Goal: Communication & Community: Answer question/provide support

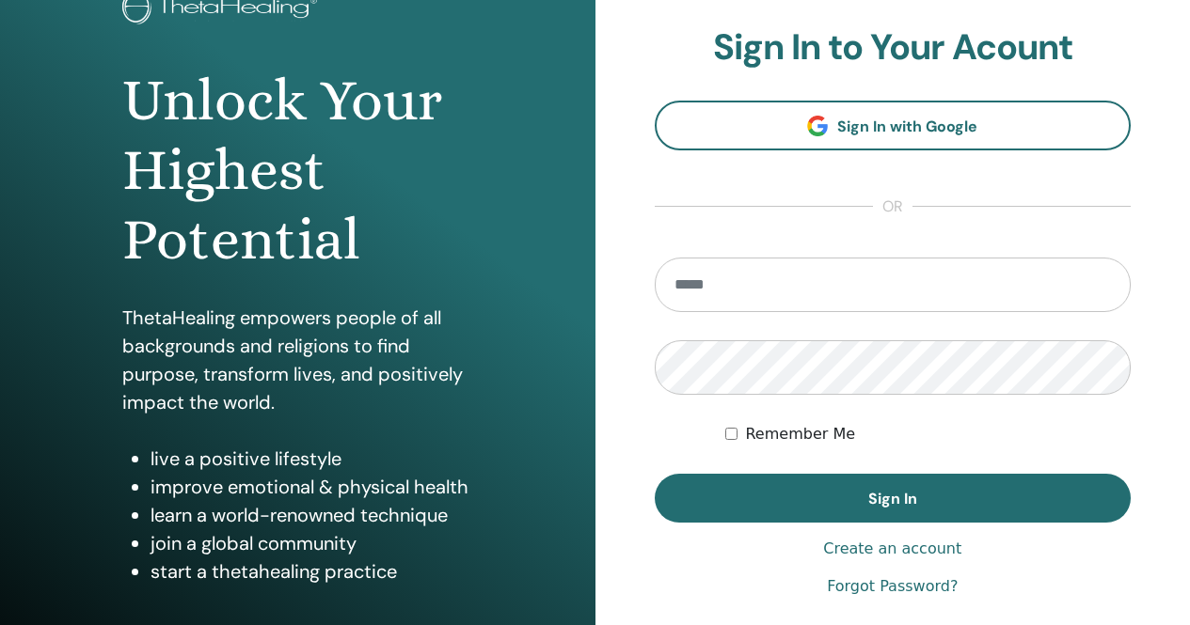
scroll to position [188, 0]
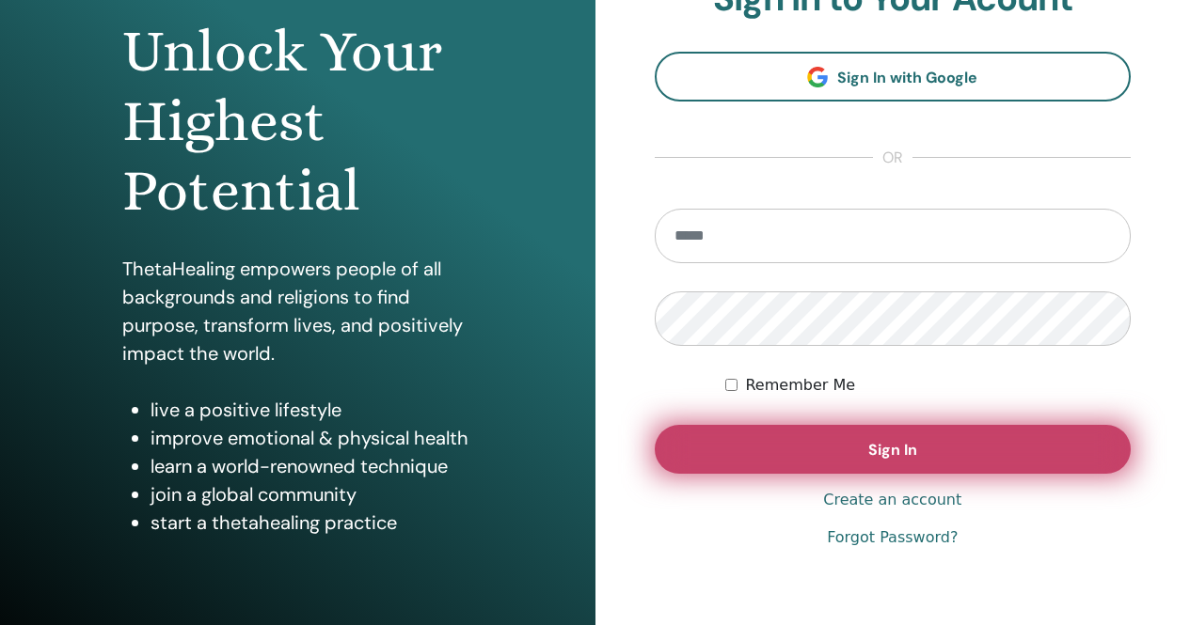
type input "**********"
click at [863, 437] on button "Sign In" at bounding box center [893, 449] width 477 height 49
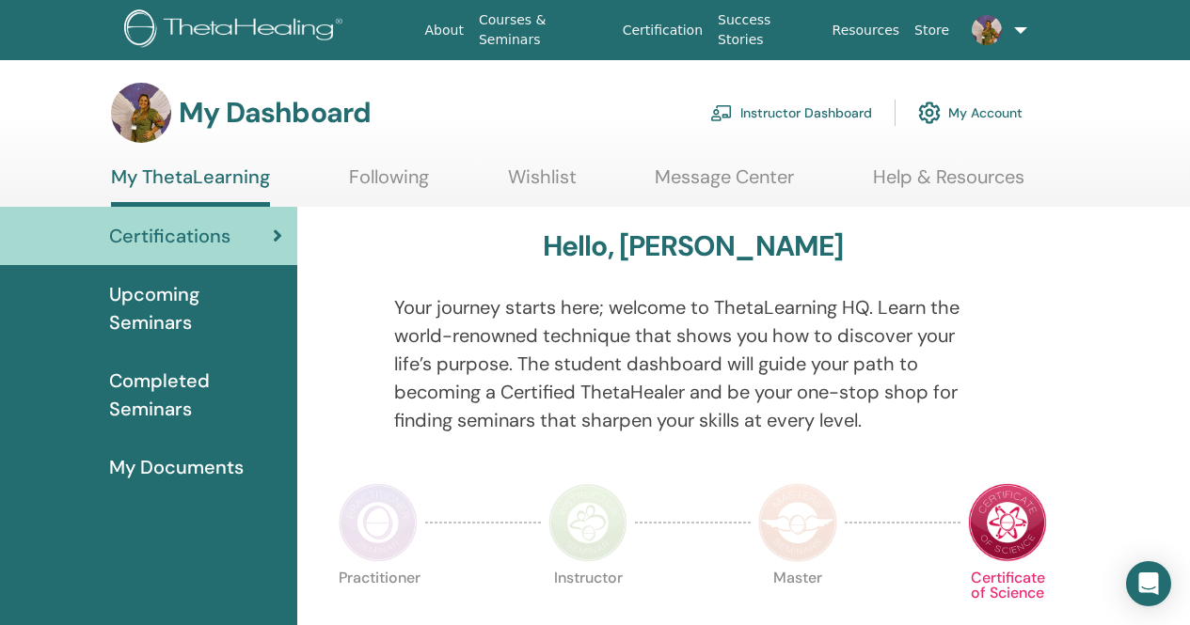
click at [702, 176] on link "Message Center" at bounding box center [724, 184] width 139 height 37
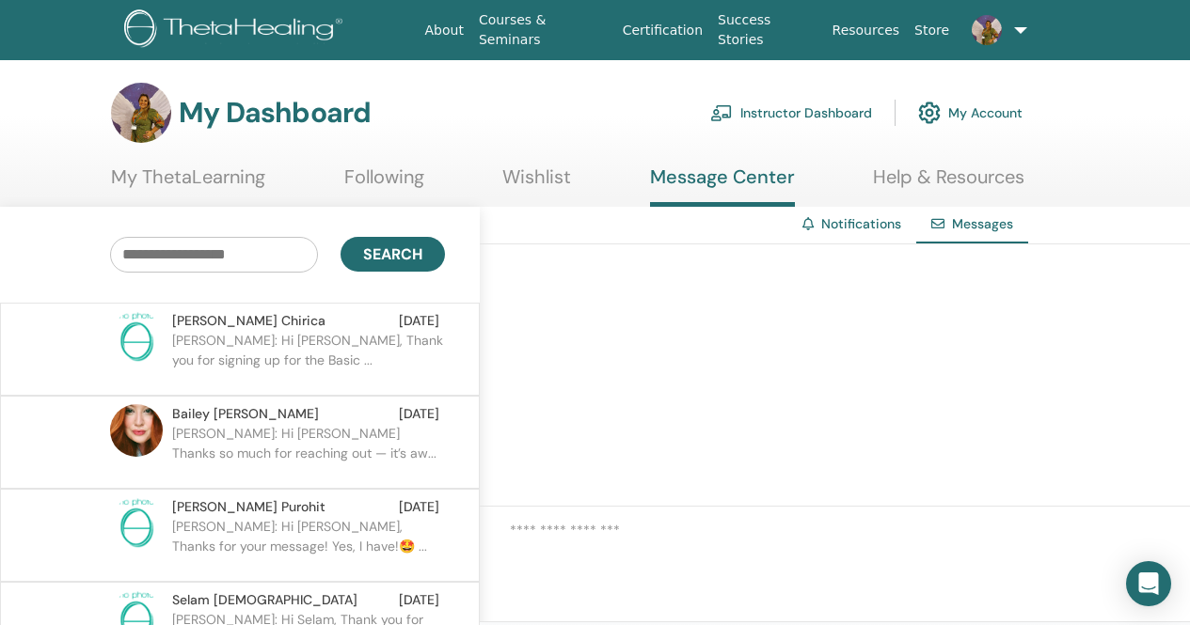
click at [333, 451] on p "Juliana: Hi Bailey Thanks so much for reaching out — it’s aw..." at bounding box center [308, 452] width 273 height 56
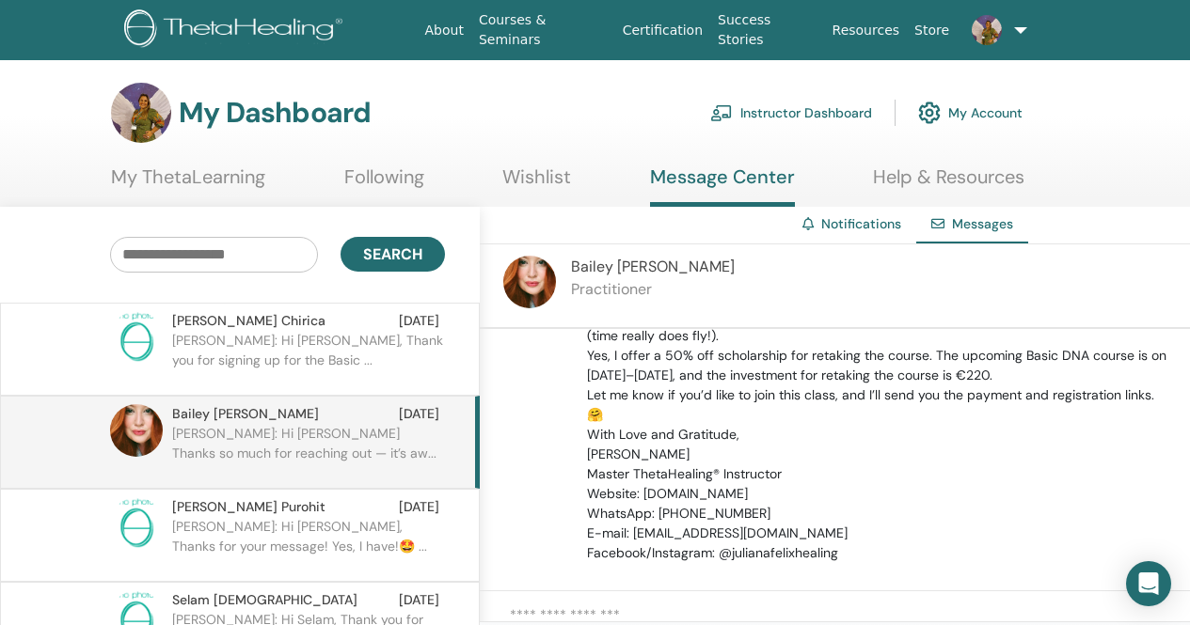
scroll to position [278, 0]
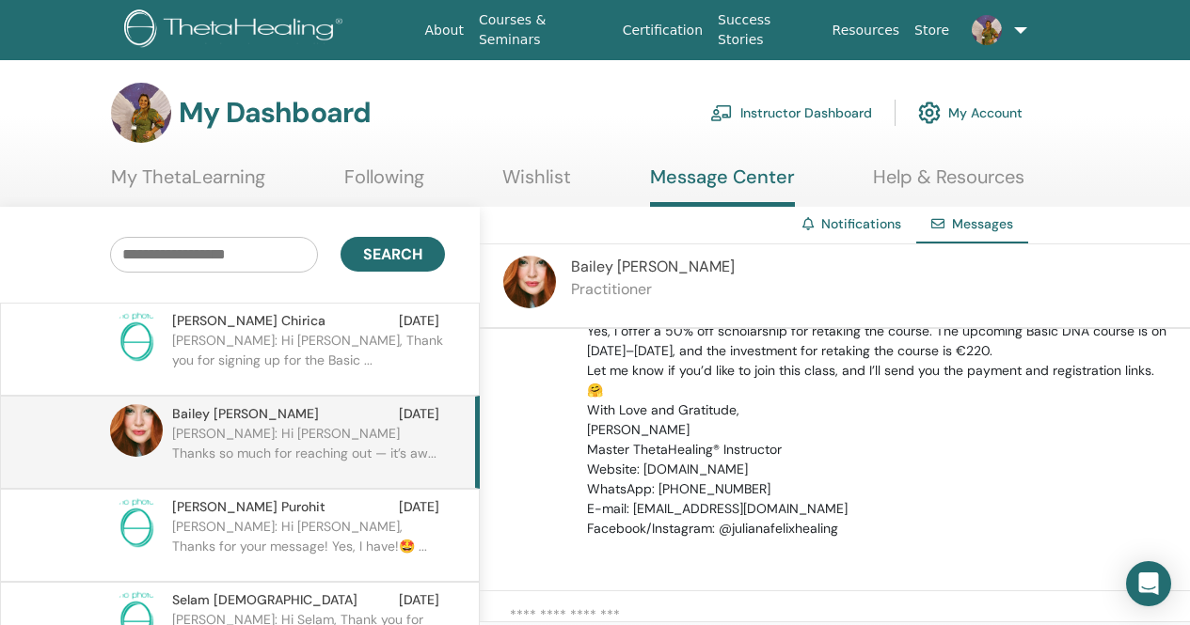
click at [352, 516] on div "Sweta Purohit Jul 31" at bounding box center [305, 508] width 267 height 20
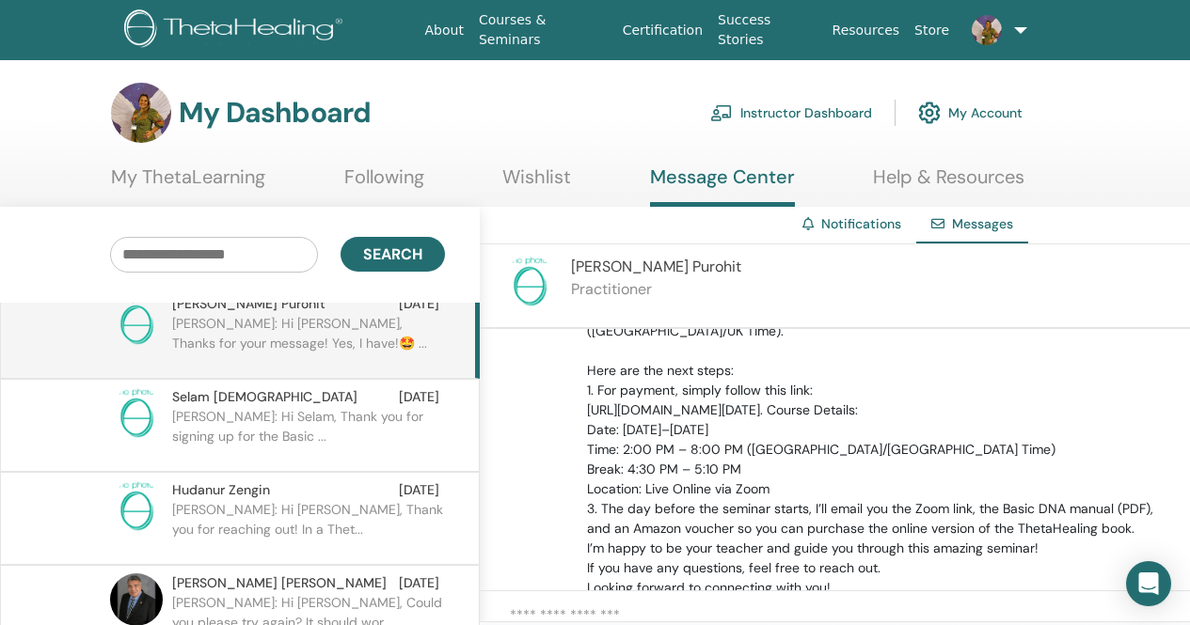
scroll to position [282, 0]
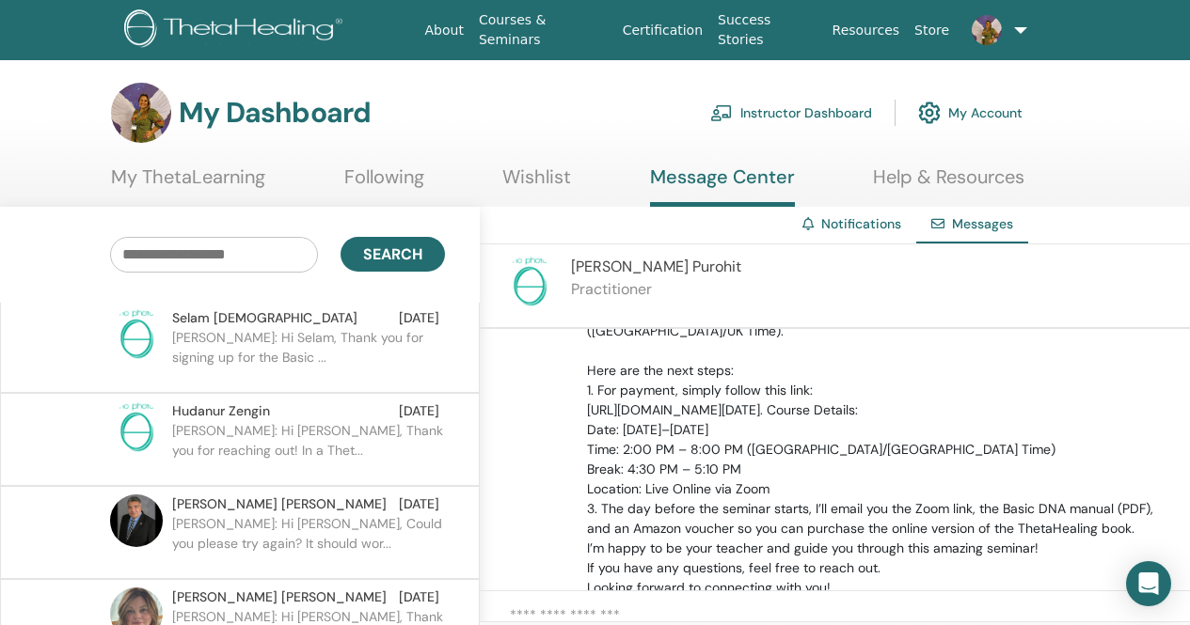
click at [285, 437] on p "Juliana: Hi Hudanur, Thank you for reaching out! In a Thet..." at bounding box center [308, 449] width 273 height 56
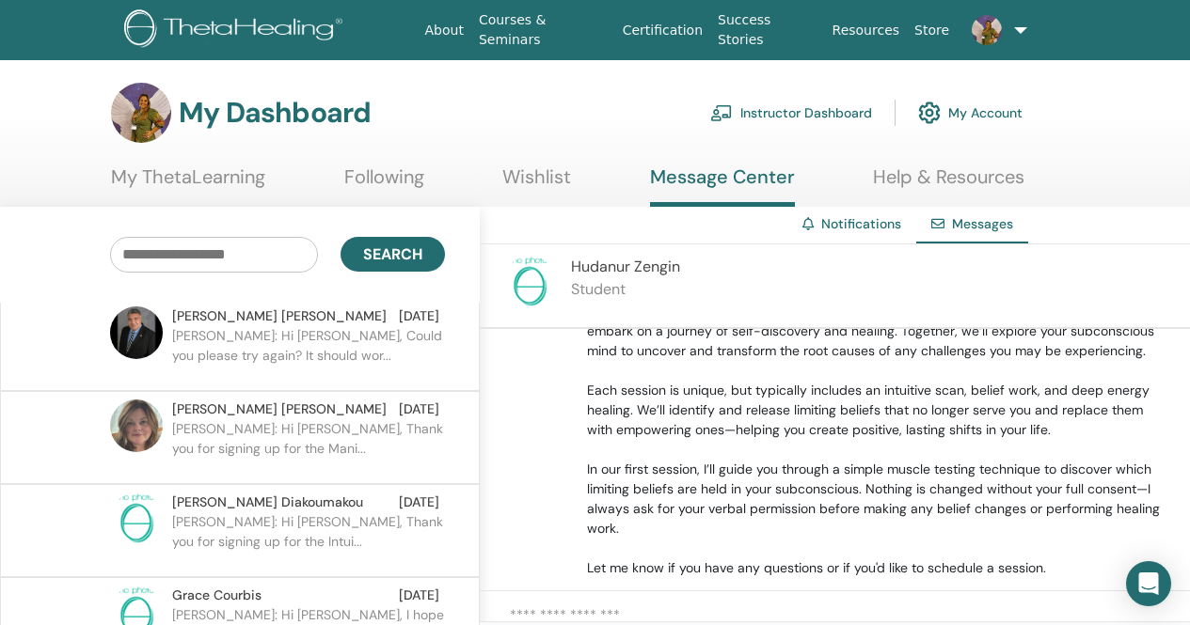
scroll to position [564, 0]
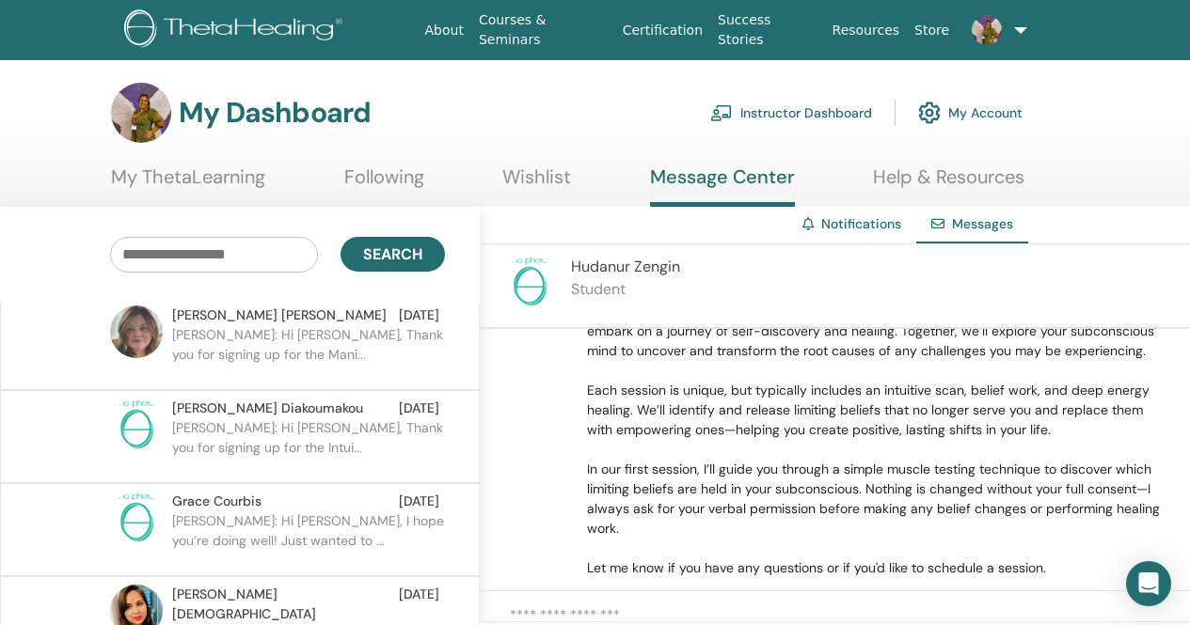
click at [317, 446] on p "Juliana: Hi Vanessa, Thank you for signing up for the Intui..." at bounding box center [308, 447] width 273 height 56
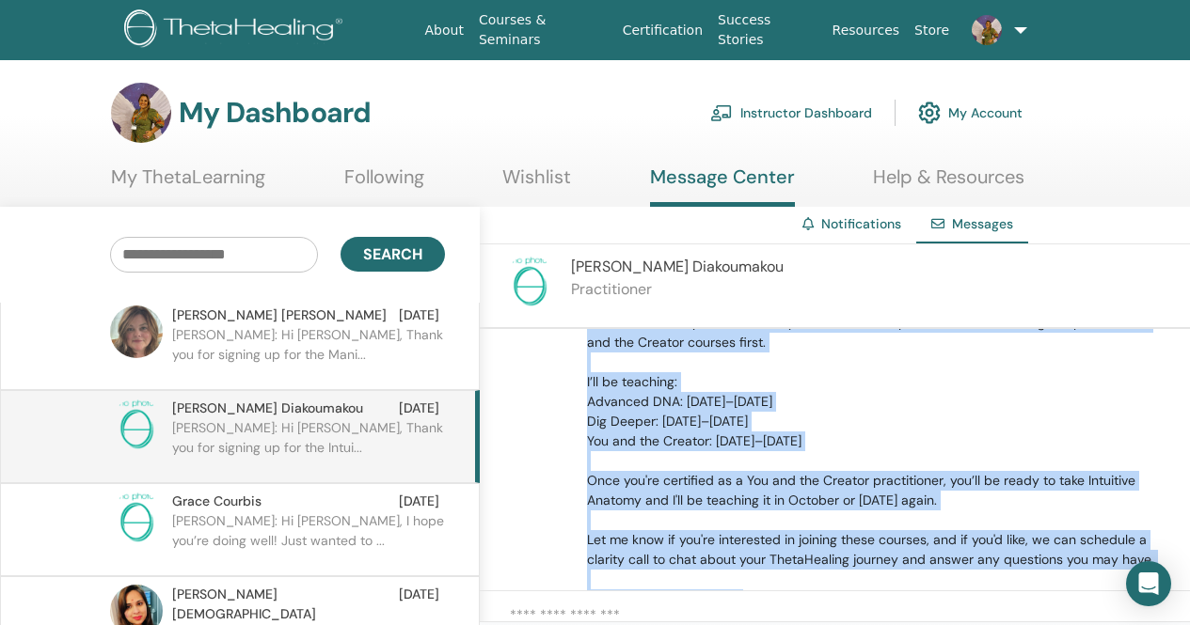
scroll to position [243, 0]
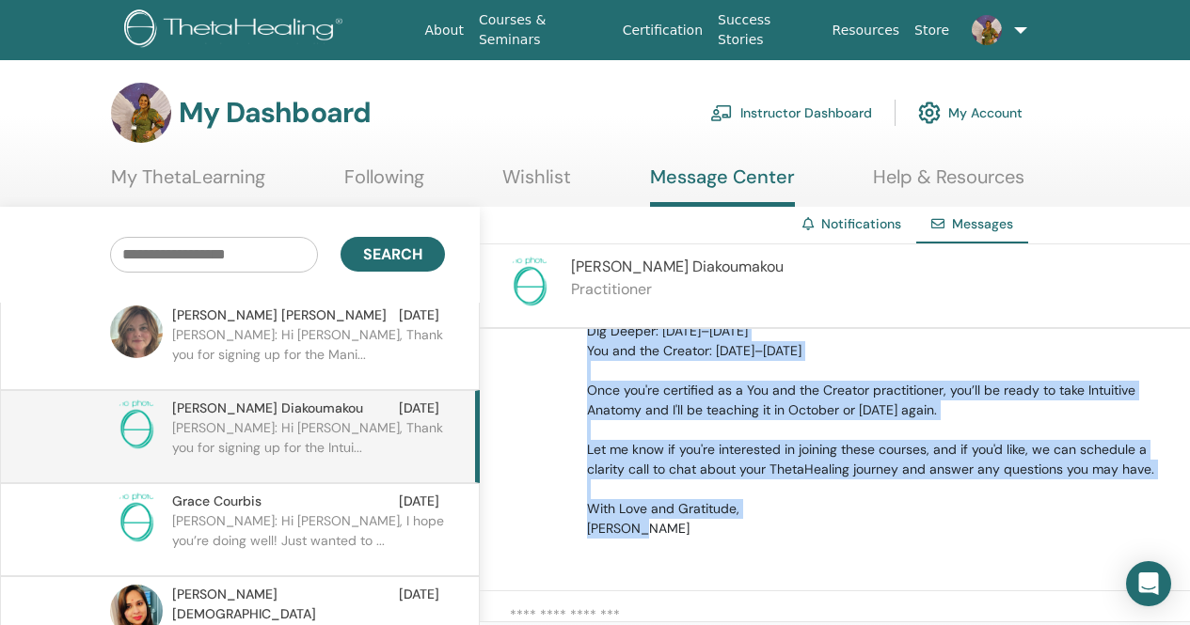
drag, startPoint x: 585, startPoint y: 419, endPoint x: 812, endPoint y: 551, distance: 262.6
click at [812, 551] on div "Juliana Felix June 13 at 9:02 PM Hi Vanessa, Thank you for signing up for the I…" at bounding box center [835, 460] width 710 height 262
click at [681, 499] on p "Hi Vanessa, Thank you for signing up for the Intuitive Anatomy course! However,…" at bounding box center [877, 341] width 581 height 395
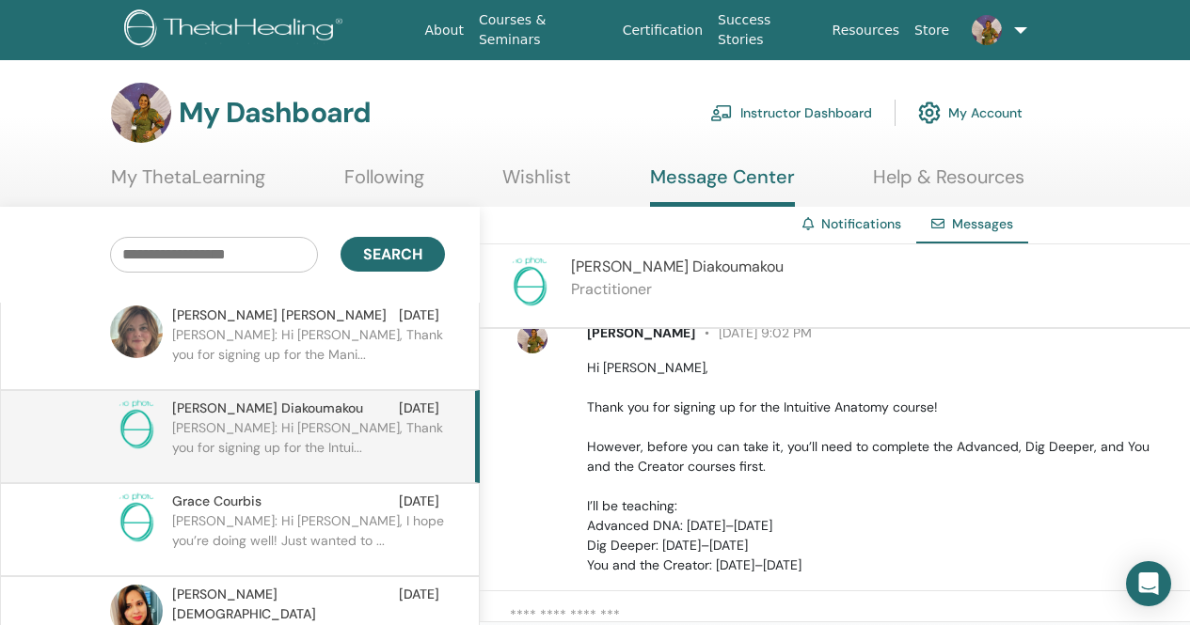
scroll to position [0, 0]
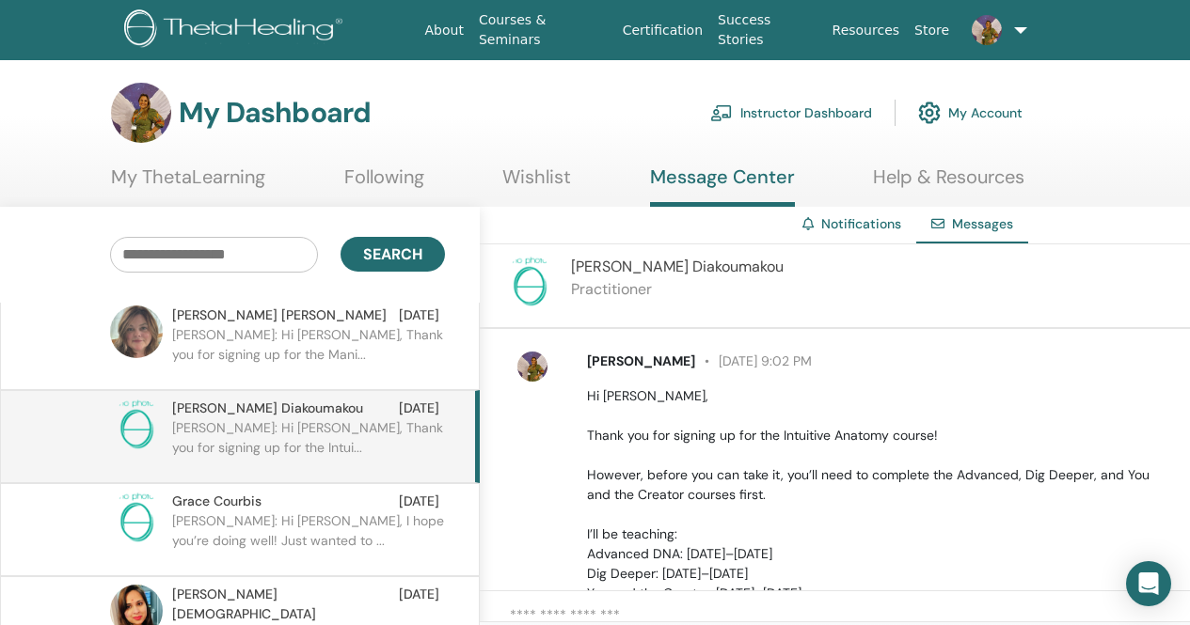
drag, startPoint x: 670, startPoint y: 532, endPoint x: 582, endPoint y: 402, distance: 157.3
click at [582, 402] on div "Juliana Felix June 13 at 9:02 PM Hi Vanessa, Thank you for signing up for the I…" at bounding box center [877, 567] width 609 height 430
copy p "Hi Vanessa, Thank you for signing up for the Intuitive Anatomy course! However,…"
click at [815, 114] on link "Instructor Dashboard" at bounding box center [791, 112] width 162 height 41
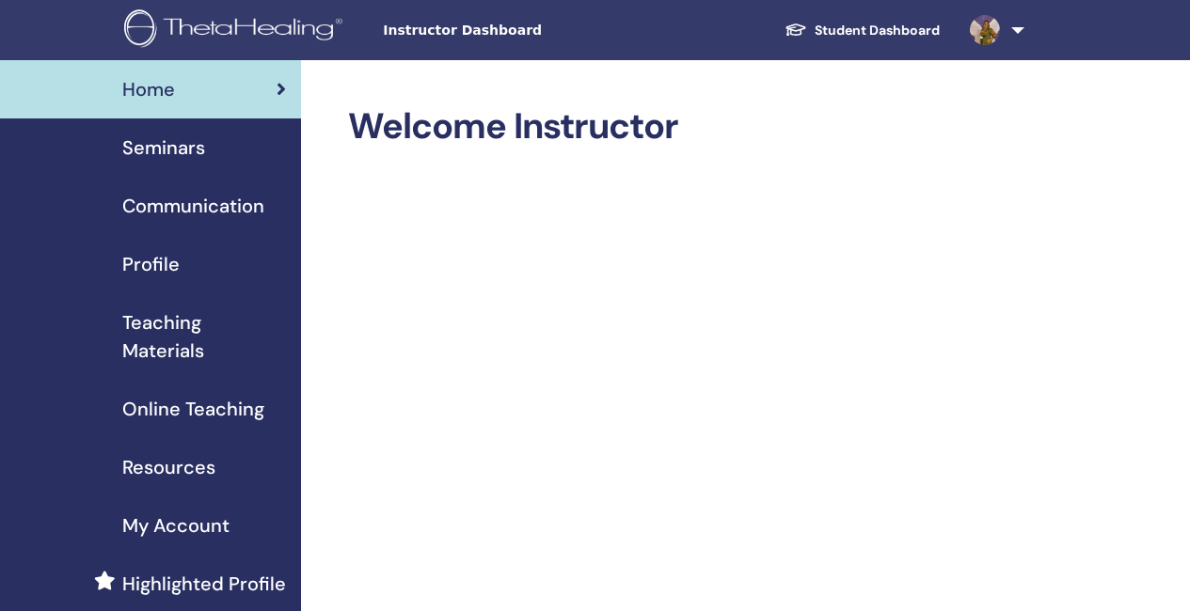
click at [195, 209] on span "Communication" at bounding box center [193, 206] width 142 height 28
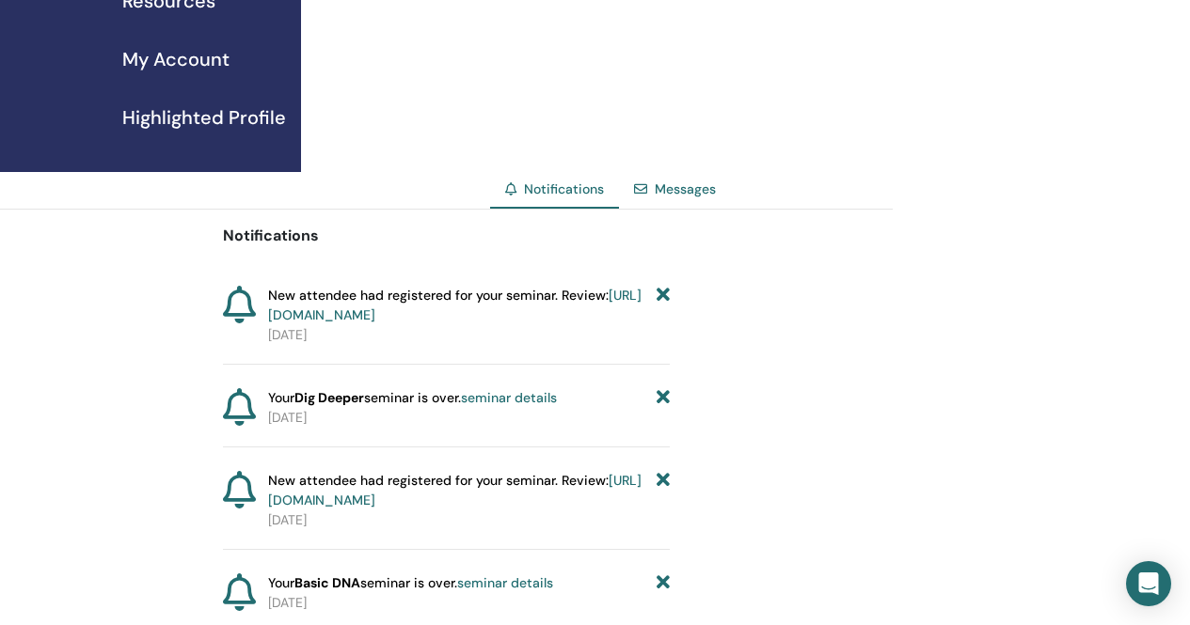
scroll to position [470, 0]
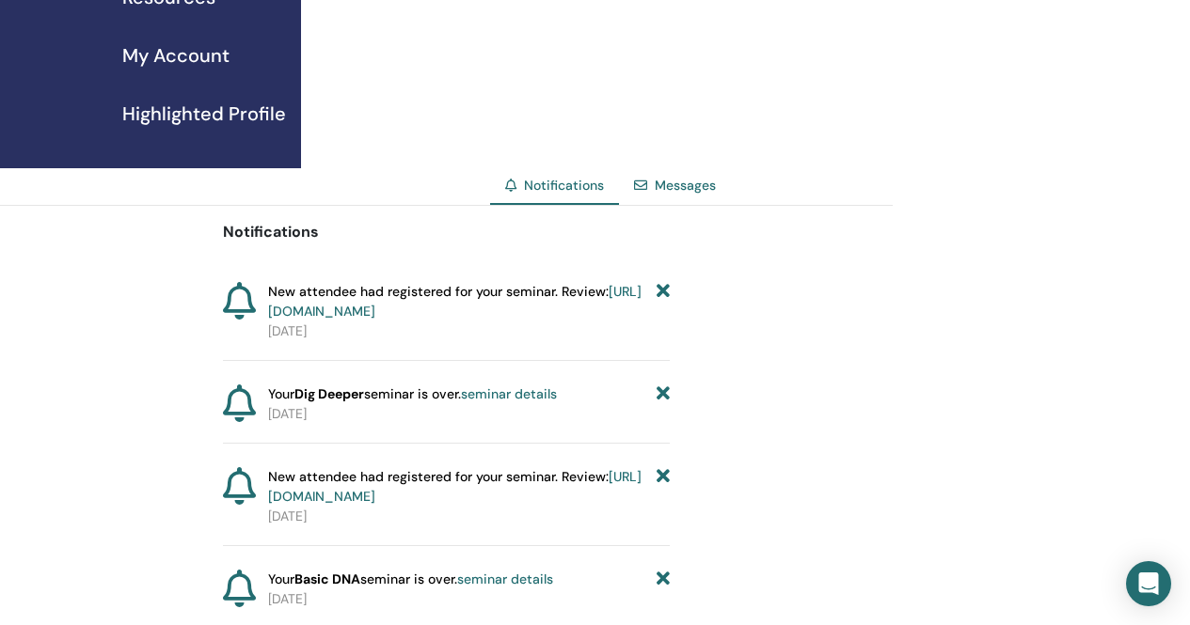
click at [504, 315] on link "https://member.thetahealing.com/instructor/seminar/372261/attendees" at bounding box center [454, 301] width 373 height 37
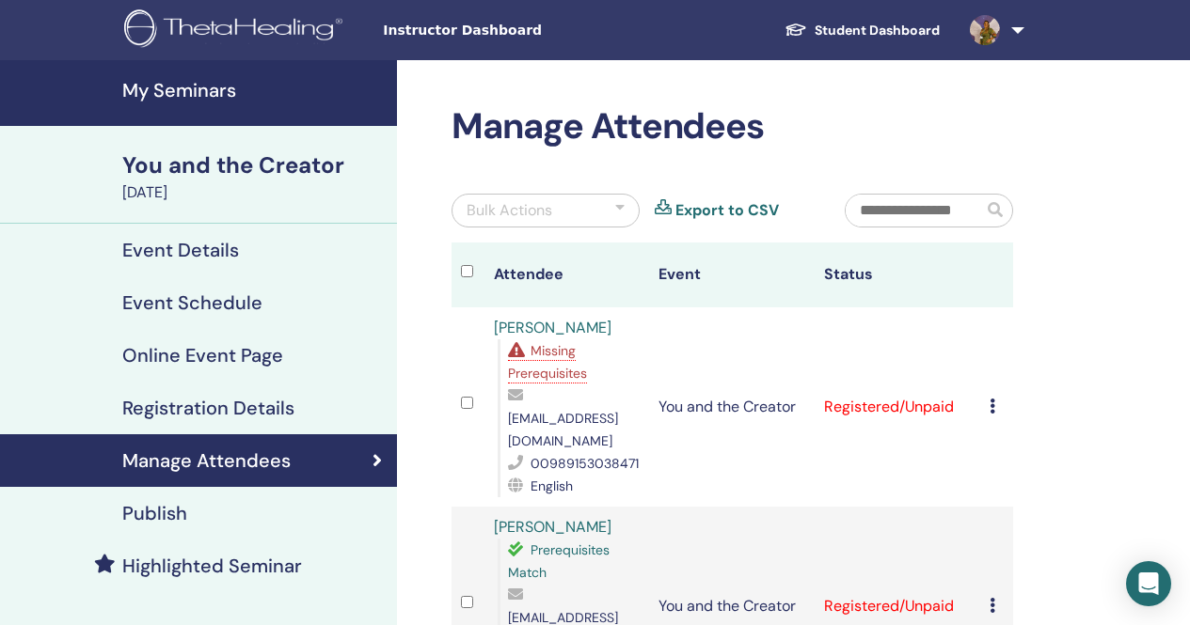
click at [569, 332] on link "Heny Rashidi" at bounding box center [553, 328] width 118 height 20
click at [190, 91] on h4 "My Seminars" at bounding box center [253, 90] width 263 height 23
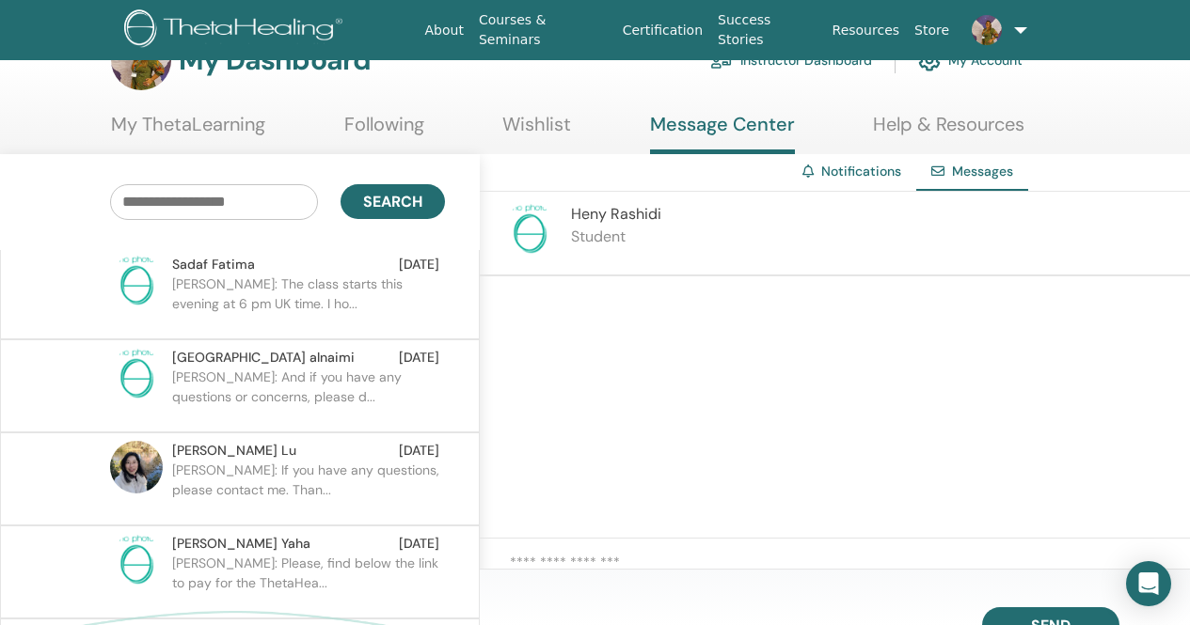
scroll to position [8470, 0]
click at [531, 560] on textarea at bounding box center [850, 570] width 680 height 36
paste textarea "**********"
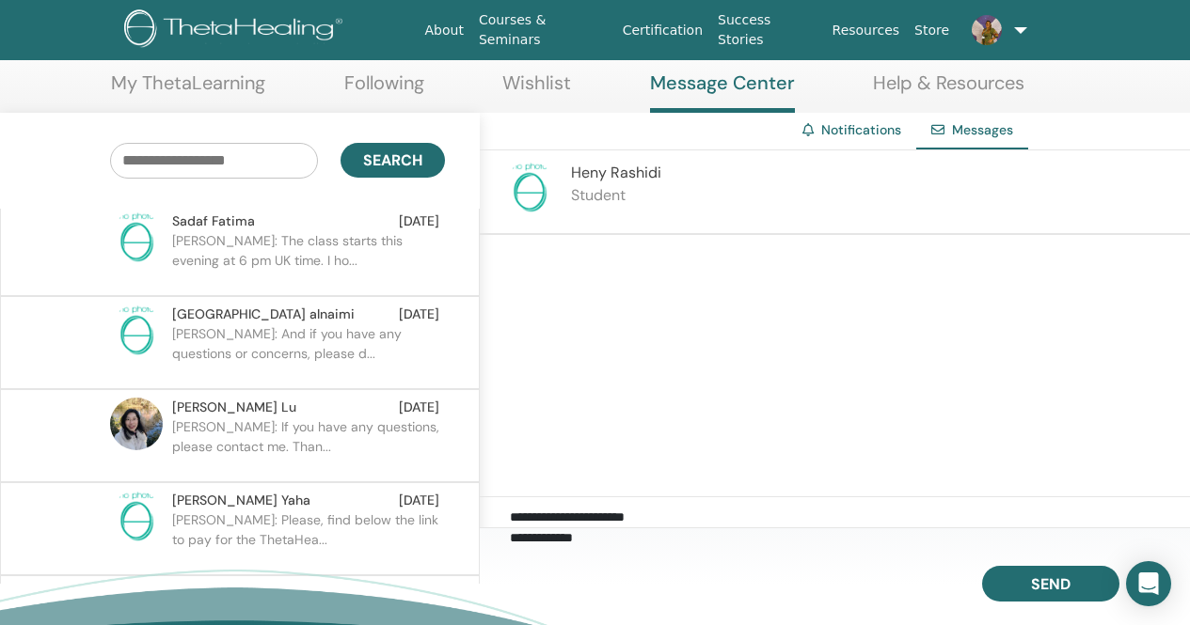
scroll to position [190, 0]
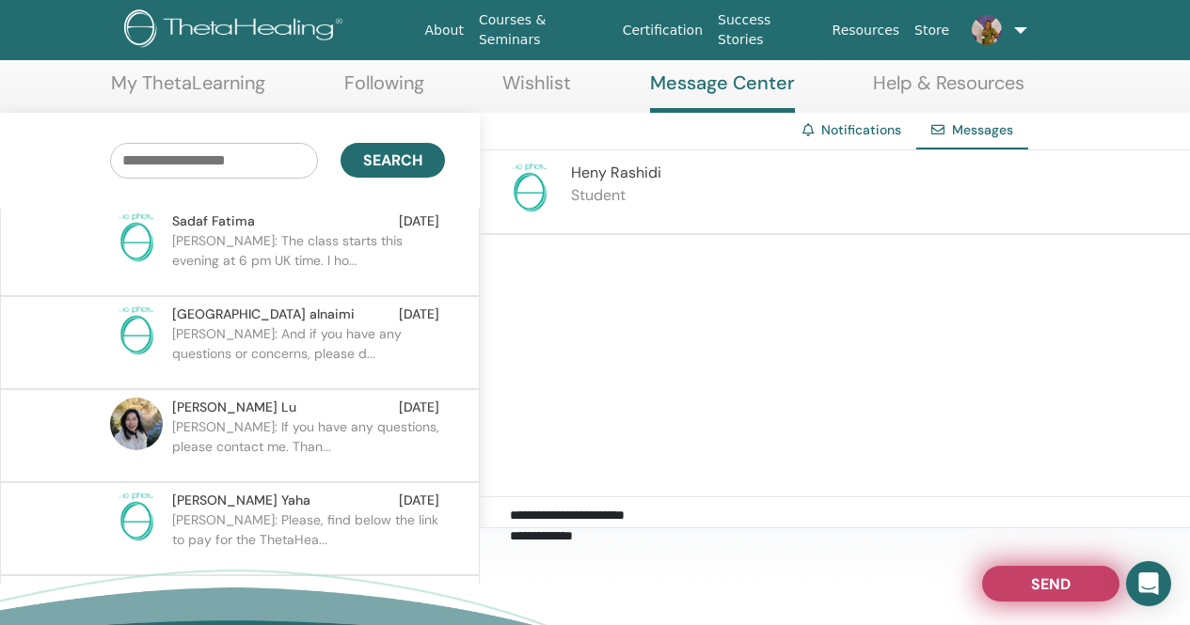
type textarea "**********"
click at [1019, 584] on button "Send" at bounding box center [1050, 584] width 137 height 36
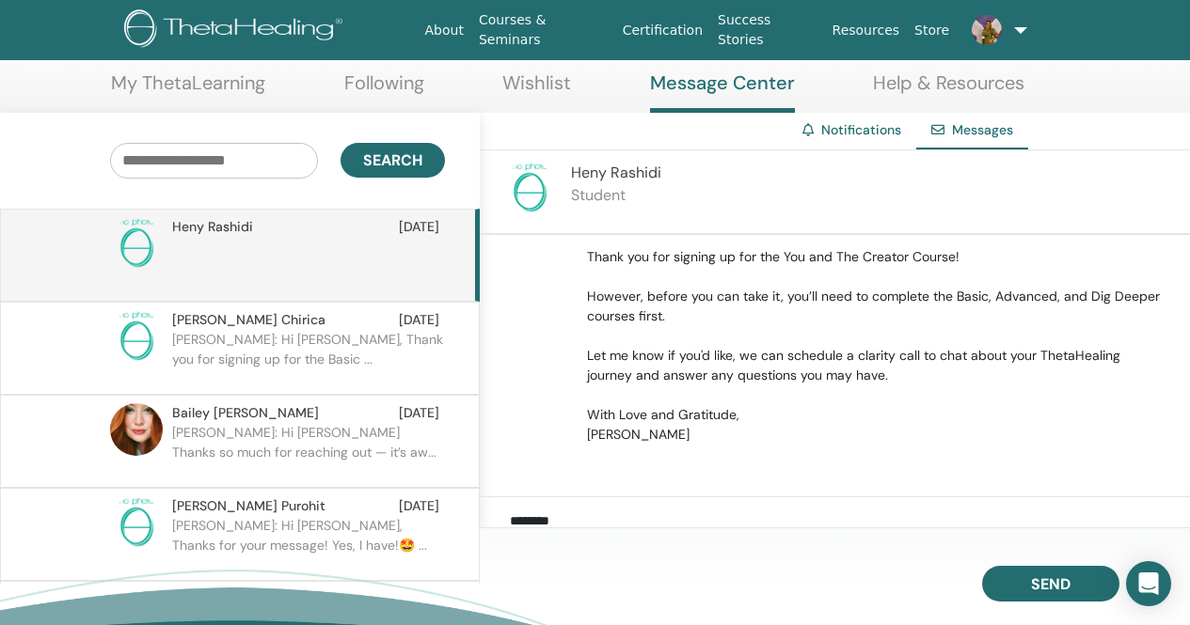
scroll to position [85, 0]
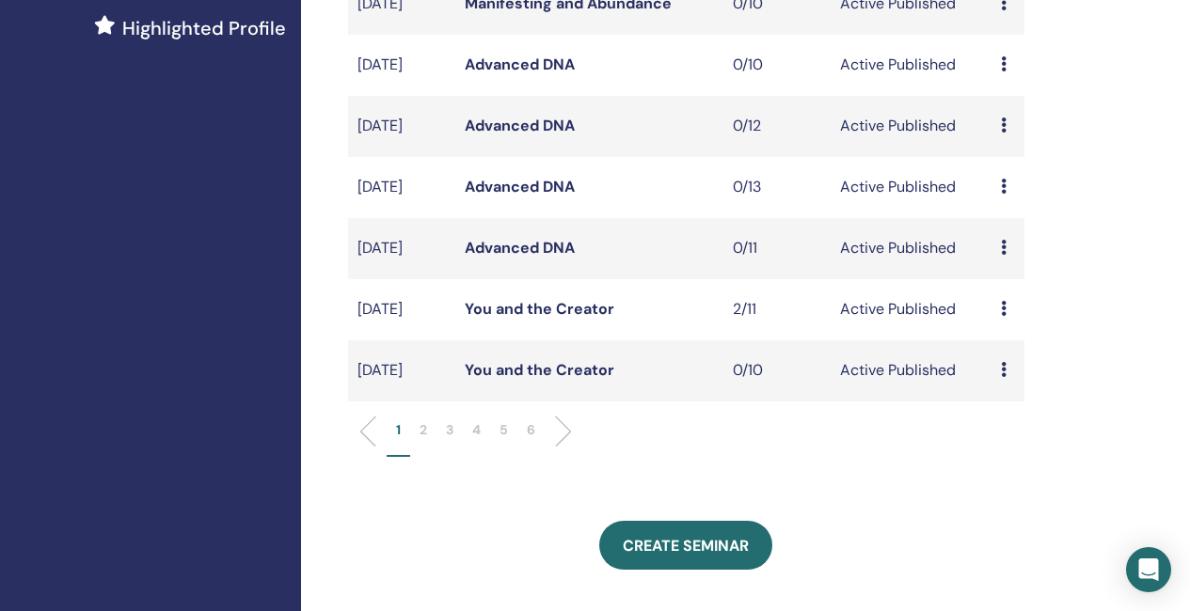
scroll to position [564, 0]
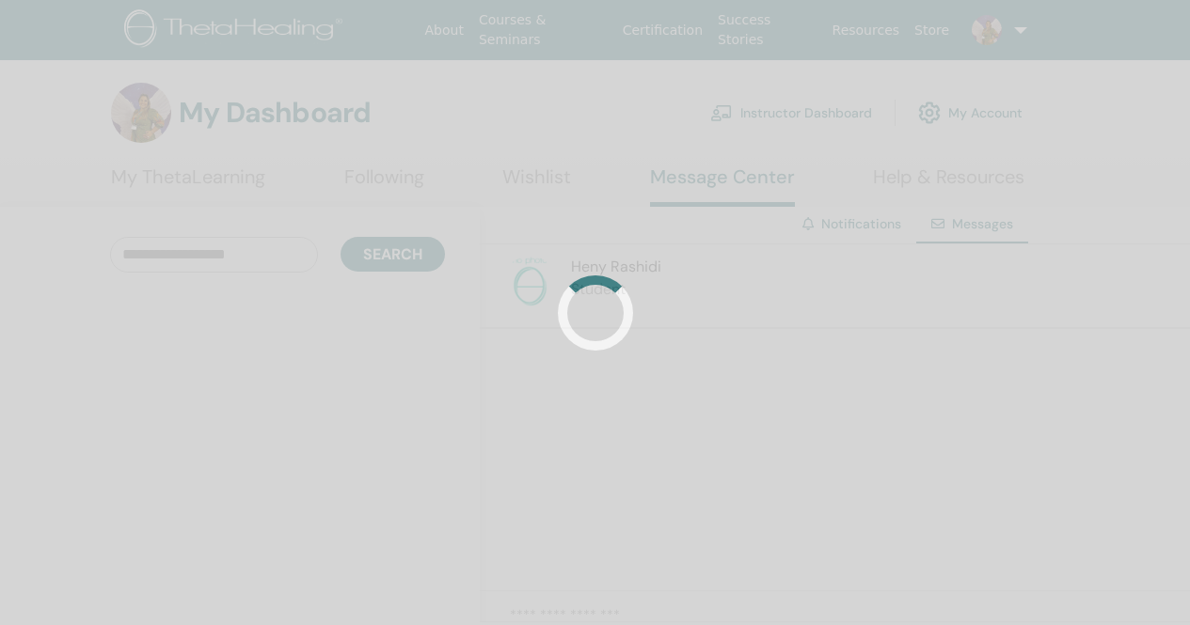
scroll to position [94, 0]
